Goal: Task Accomplishment & Management: Use online tool/utility

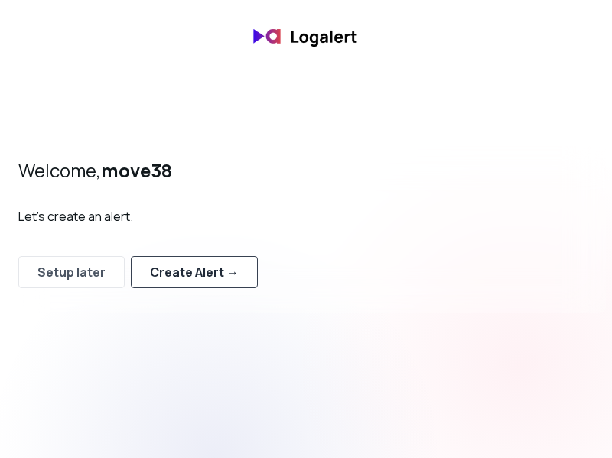
click at [213, 276] on div "Create Alert →" at bounding box center [194, 272] width 89 height 18
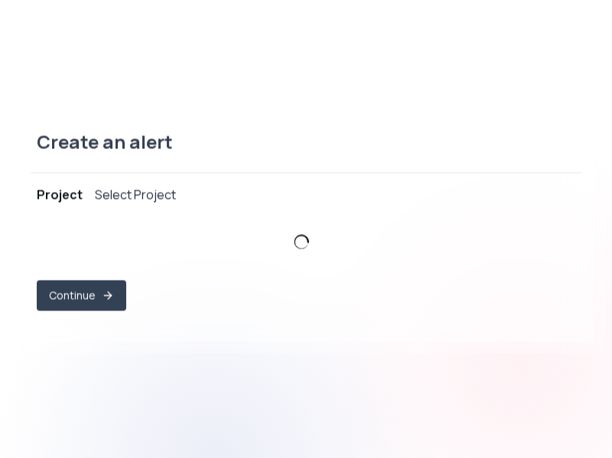
select select "prj_4yeKozQncBuzW6aCWj5u8lFTVWRB"
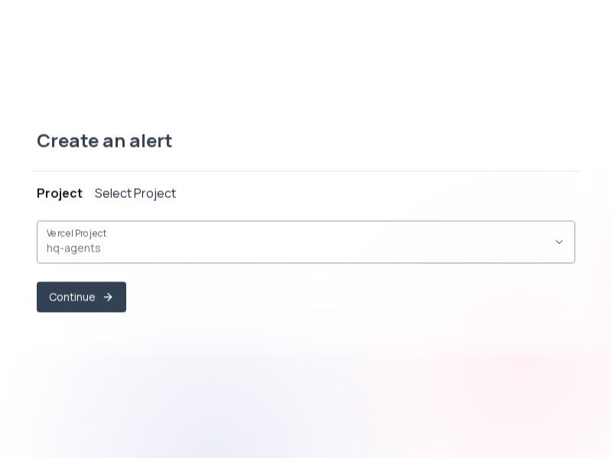
click at [208, 261] on button "Vercel Project hq-agents ," at bounding box center [306, 241] width 538 height 43
click at [212, 244] on span "hq-agents ," at bounding box center [297, 247] width 500 height 15
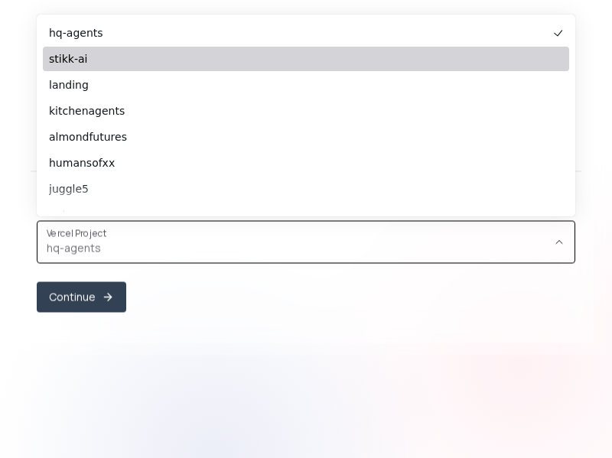
click at [202, 57] on span "stikk-ai" at bounding box center [298, 58] width 499 height 15
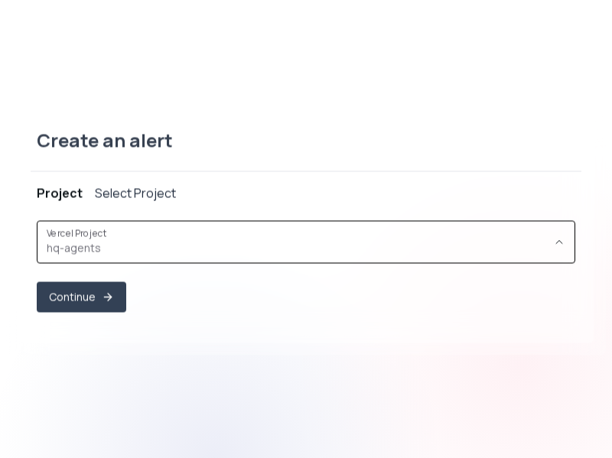
type input "prj_MrOp8j9UjYOlhSoOynRXcLcSiOxk"
select select "prj_MrOp8j9UjYOlhSoOynRXcLcSiOxk"
click at [104, 293] on icon "button" at bounding box center [108, 297] width 12 height 12
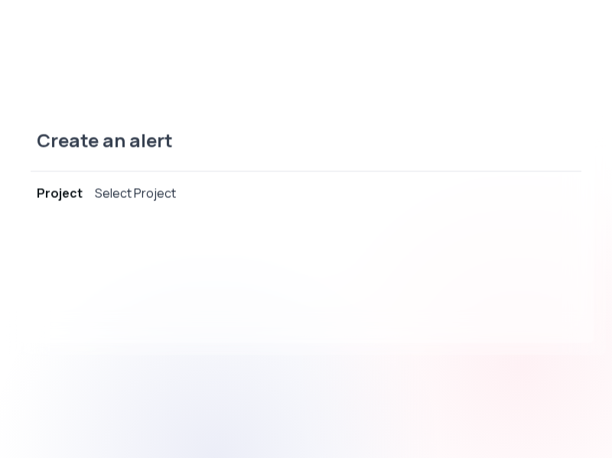
select select "message"
select select "CONTAINS"
select select "OR"
select select "message"
select select "CONTAINS"
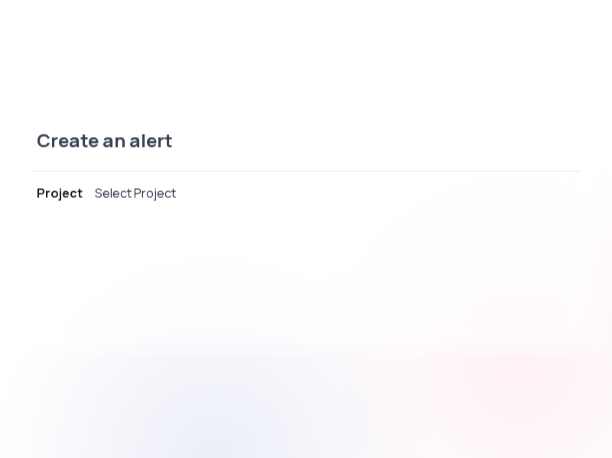
select select "AND"
select select "source"
select select "NOT_EQUALS"
select select "build"
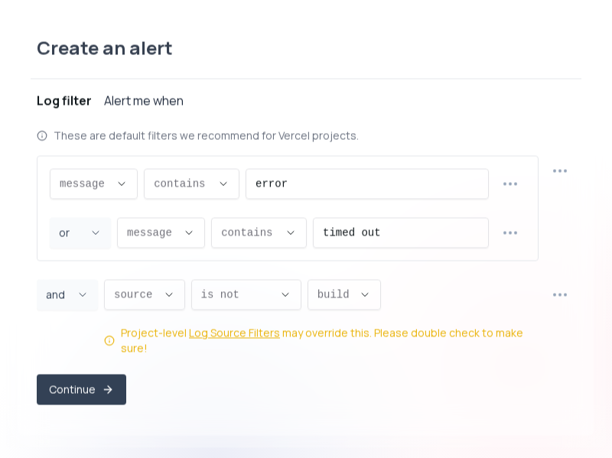
scroll to position [15, 0]
click at [93, 385] on button "Continue" at bounding box center [81, 390] width 86 height 30
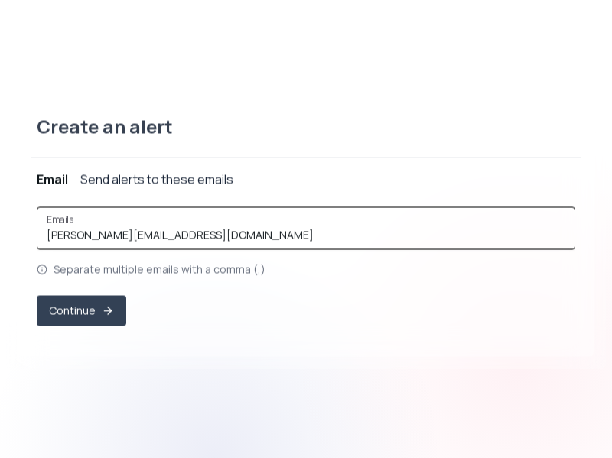
drag, startPoint x: 82, startPoint y: 237, endPoint x: 381, endPoint y: 239, distance: 299.0
click at [381, 239] on input "george.strakhov@gmail.com" at bounding box center [306, 234] width 519 height 15
type input "george@stikk.ai"
drag, startPoint x: 326, startPoint y: 361, endPoint x: 268, endPoint y: 349, distance: 58.6
click at [323, 360] on div "Create an alert Project stikk-ai Log filter ( (log message contains "error") OR…" at bounding box center [306, 228] width 600 height 279
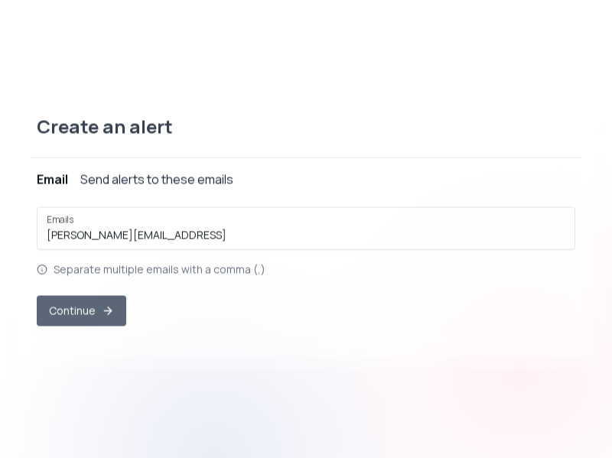
click at [89, 310] on button "Continue" at bounding box center [81, 310] width 89 height 31
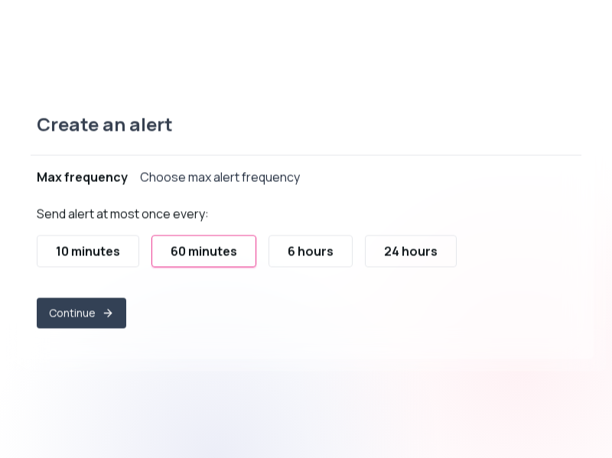
click at [252, 344] on div "Send alert at most once every: 10 minutes 60 minutes 6 hours 24 hours Continue" at bounding box center [306, 272] width 538 height 148
click at [96, 314] on button "Continue" at bounding box center [81, 312] width 89 height 31
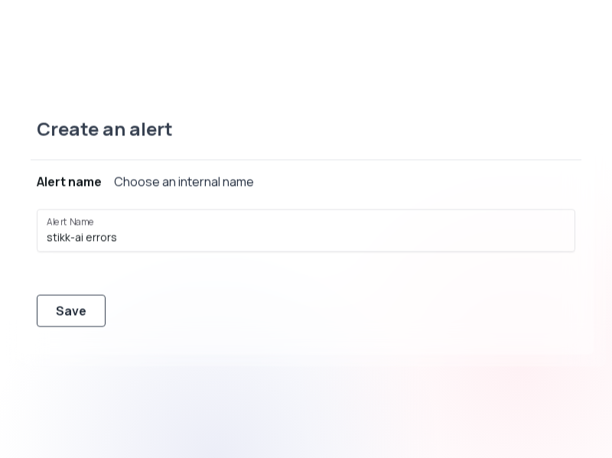
click at [91, 314] on button "Save" at bounding box center [71, 310] width 69 height 32
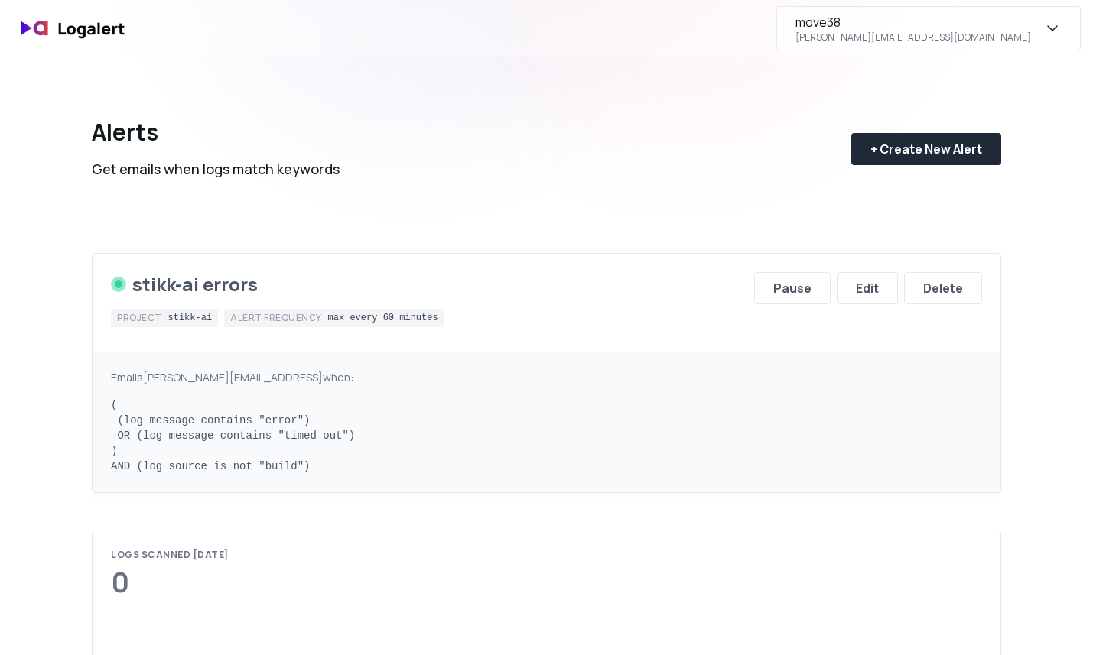
click at [1022, 30] on div "move38 [PERSON_NAME][EMAIL_ADDRESS][DOMAIN_NAME]" at bounding box center [913, 28] width 236 height 31
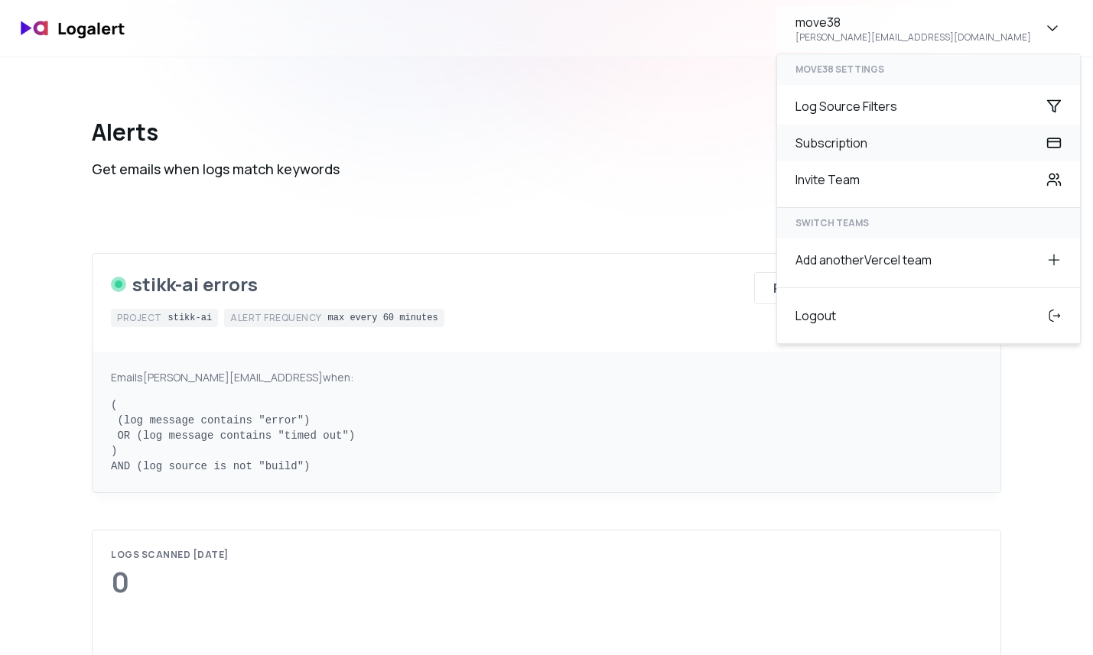
click at [977, 145] on div "Subscription" at bounding box center [928, 143] width 303 height 37
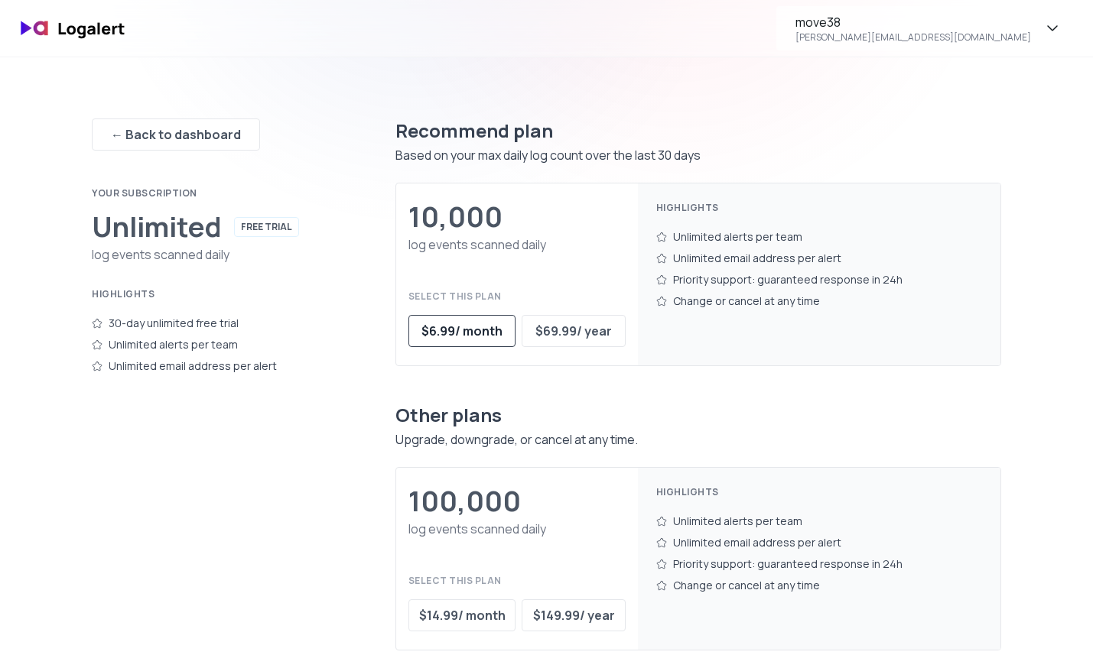
click at [483, 327] on div "$ 6.99 / month" at bounding box center [461, 331] width 81 height 18
